Goal: Task Accomplishment & Management: Use online tool/utility

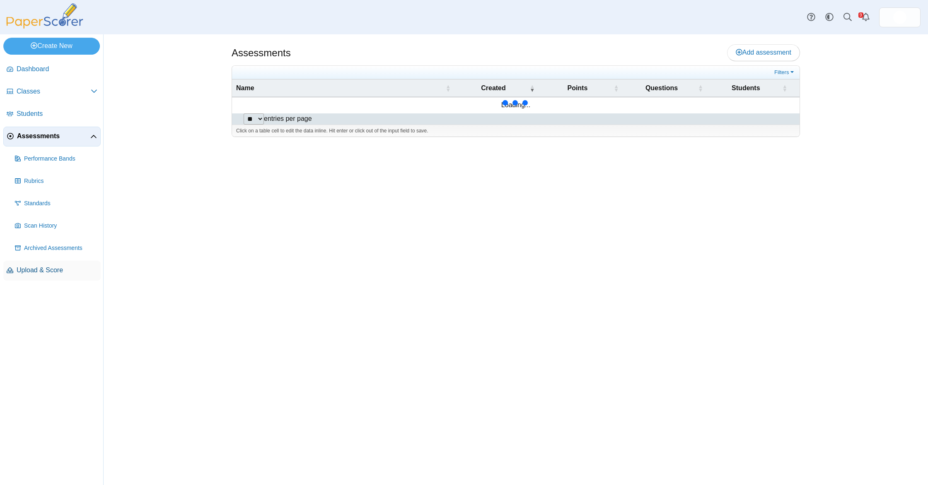
click at [45, 274] on span "Upload & Score" at bounding box center [57, 270] width 81 height 9
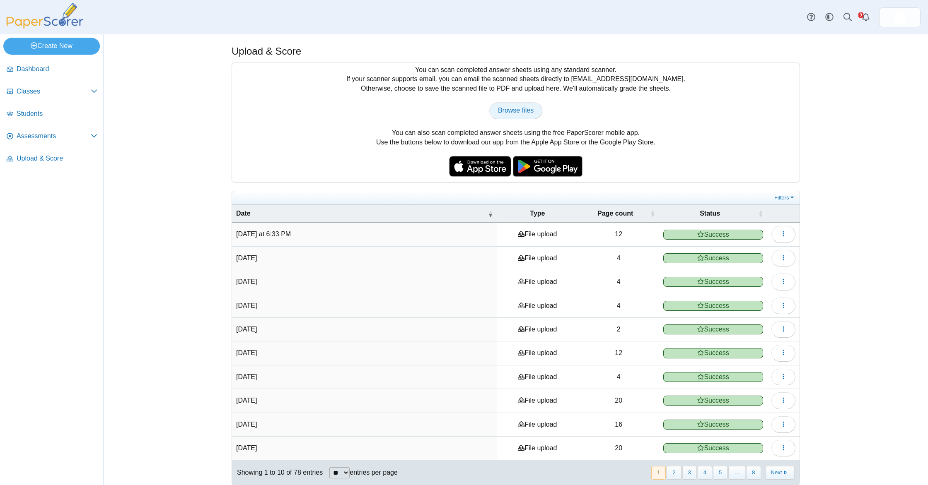
click at [535, 109] on link "Browse files" at bounding box center [515, 110] width 53 height 17
type input "**********"
click at [49, 140] on link "Assessments" at bounding box center [51, 137] width 97 height 20
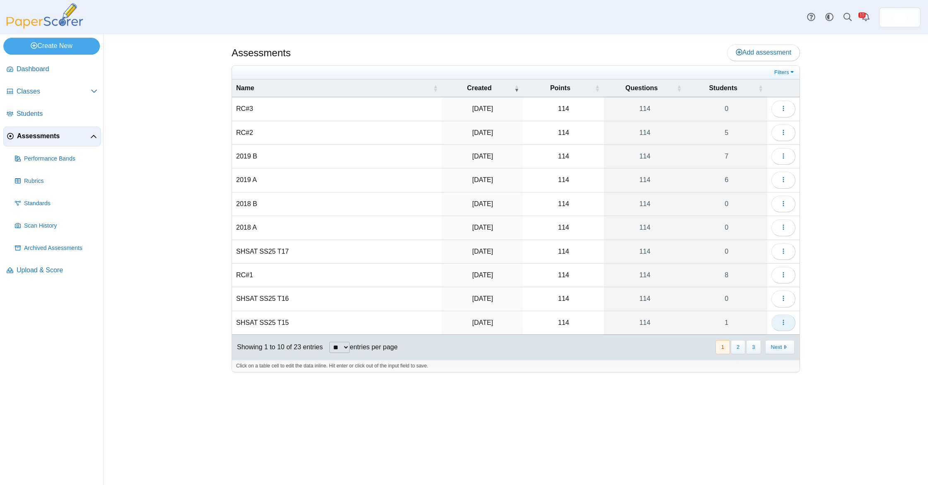
click at [781, 322] on icon "button" at bounding box center [783, 322] width 7 height 7
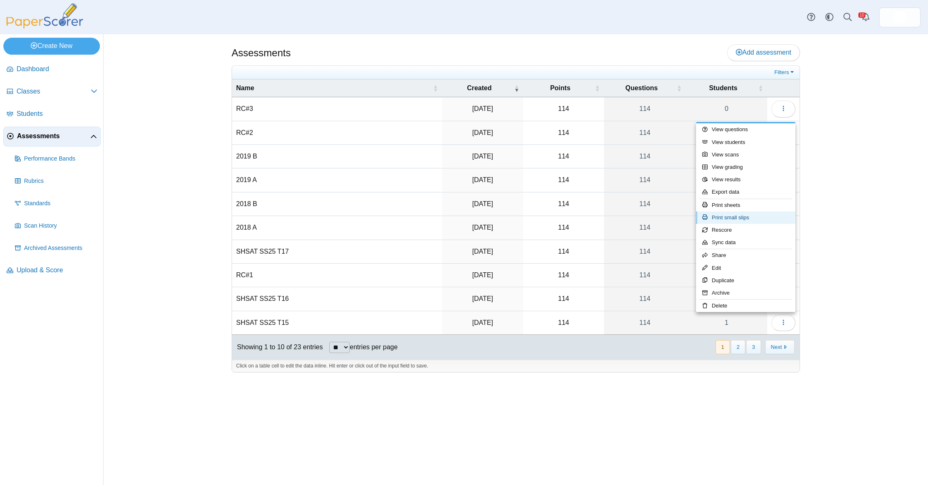
click at [750, 218] on link "Print small slips" at bounding box center [745, 218] width 99 height 12
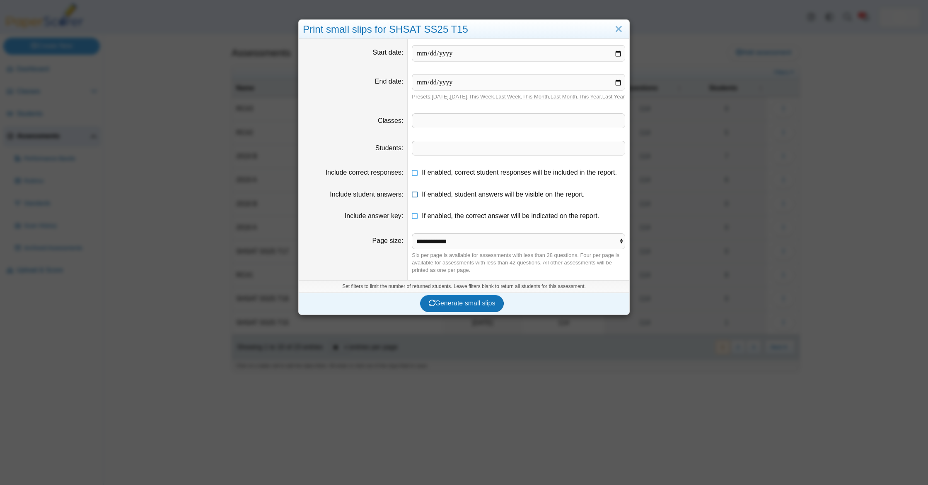
drag, startPoint x: 450, startPoint y: 177, endPoint x: 451, endPoint y: 204, distance: 27.3
click at [450, 176] on span "If enabled, correct student responses will be included in the report." at bounding box center [519, 172] width 195 height 7
drag, startPoint x: 451, startPoint y: 204, endPoint x: 447, endPoint y: 221, distance: 17.4
click at [451, 198] on span "If enabled, student answers will be visible on the report." at bounding box center [503, 194] width 163 height 7
click at [446, 220] on span "If enabled, the correct answer will be indicated on the report." at bounding box center [510, 215] width 177 height 7
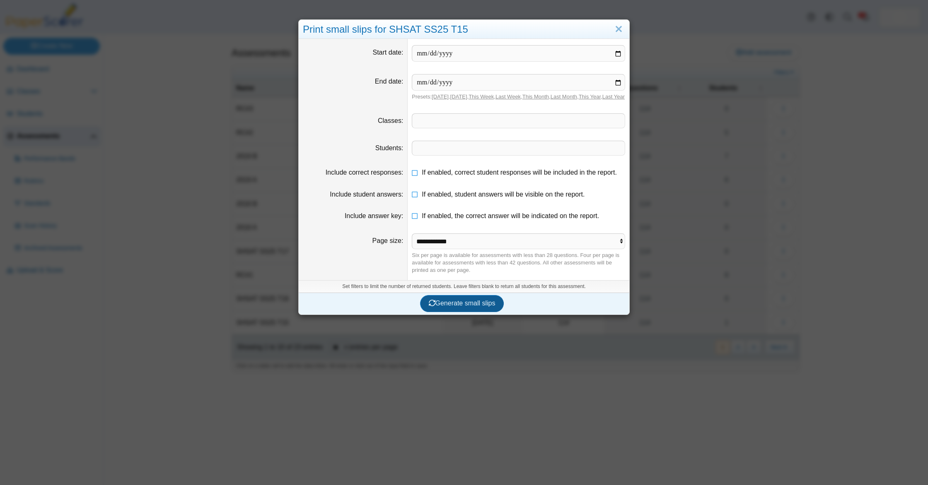
click at [459, 307] on span "Generate small slips" at bounding box center [462, 303] width 67 height 7
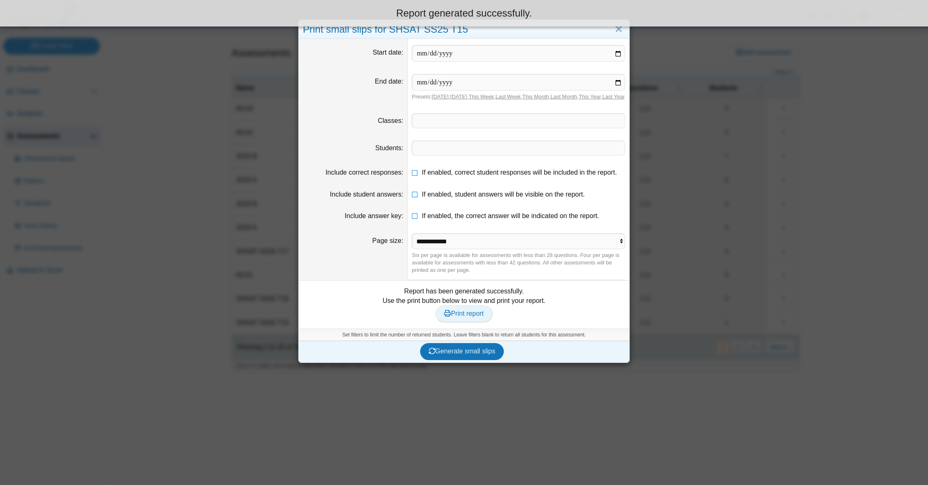
click at [473, 317] on span "Print report" at bounding box center [463, 313] width 39 height 7
